Goal: Information Seeking & Learning: Check status

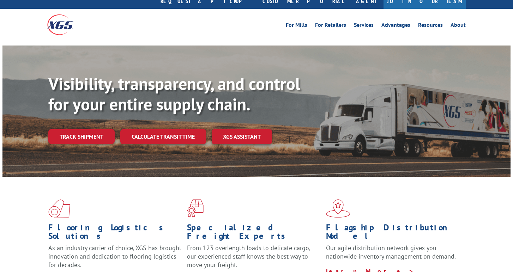
scroll to position [35, 0]
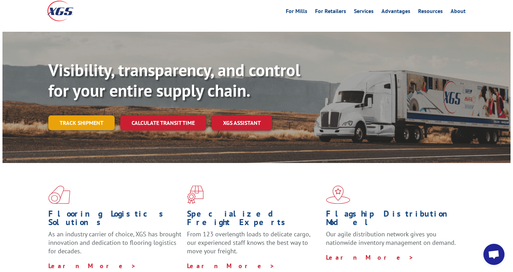
click at [84, 115] on link "Track shipment" at bounding box center [81, 122] width 66 height 15
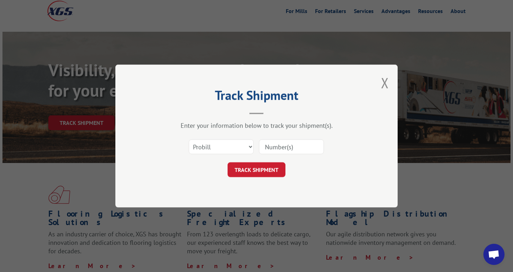
click at [282, 150] on input at bounding box center [291, 146] width 65 height 15
paste input "0000000407735"
type input "0000000407735"
click at [265, 175] on button "TRACK SHIPMENT" at bounding box center [256, 169] width 58 height 15
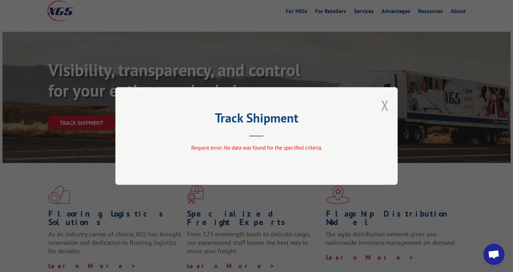
click at [385, 103] on button "Close modal" at bounding box center [385, 105] width 8 height 19
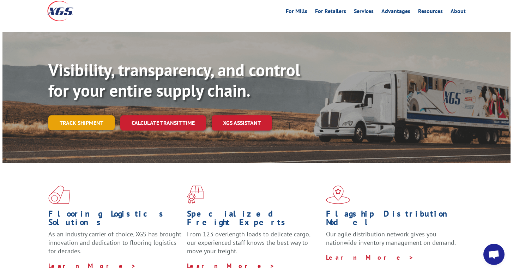
click at [96, 115] on link "Track shipment" at bounding box center [81, 122] width 66 height 15
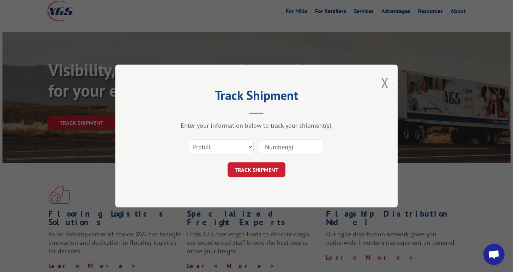
click at [272, 151] on input at bounding box center [291, 146] width 65 height 15
paste input "SI483440"
type input "SI483440"
click at [274, 171] on button "TRACK SHIPMENT" at bounding box center [256, 169] width 58 height 15
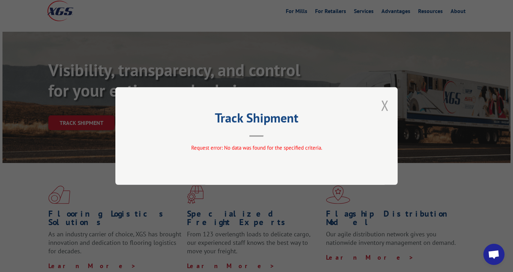
click at [388, 106] on button "Close modal" at bounding box center [385, 105] width 8 height 19
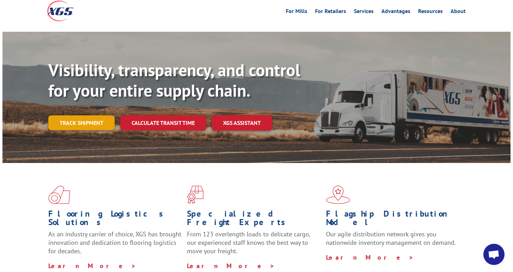
click at [86, 115] on link "Track shipment" at bounding box center [81, 122] width 66 height 15
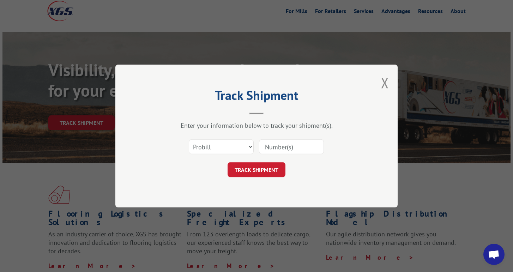
click at [271, 140] on input at bounding box center [291, 146] width 65 height 15
paste input "17588838"
type input "17588838"
click at [267, 176] on button "TRACK SHIPMENT" at bounding box center [256, 169] width 58 height 15
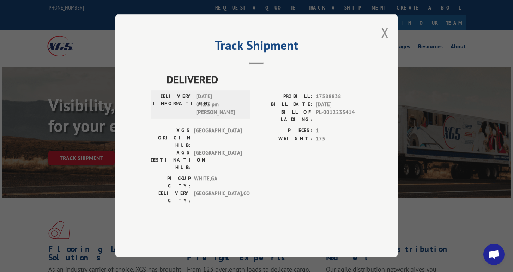
scroll to position [0, 0]
click at [385, 42] on button "Close modal" at bounding box center [385, 32] width 8 height 19
